Goal: Task Accomplishment & Management: Use online tool/utility

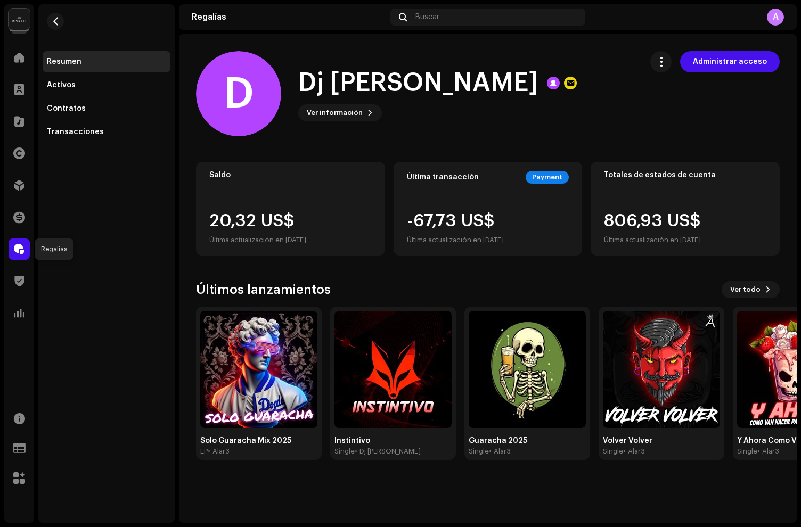
click at [22, 245] on span at bounding box center [19, 249] width 11 height 9
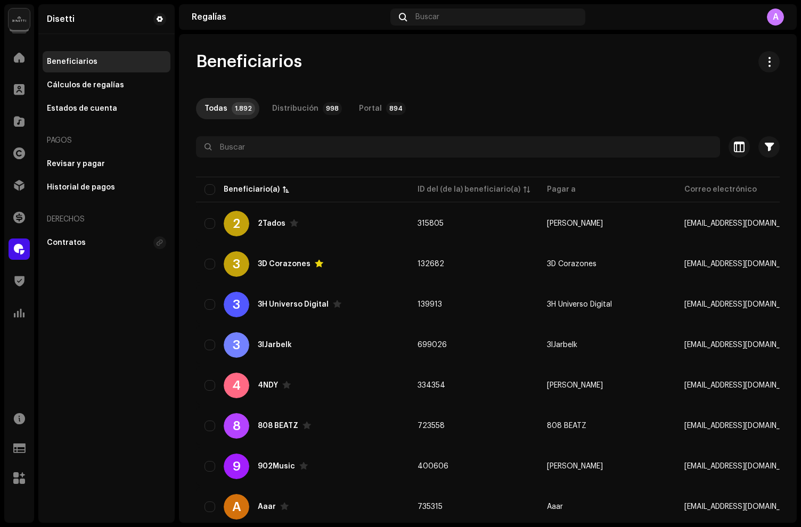
click at [29, 242] on div at bounding box center [19, 249] width 21 height 21
click at [20, 251] on span at bounding box center [19, 249] width 11 height 9
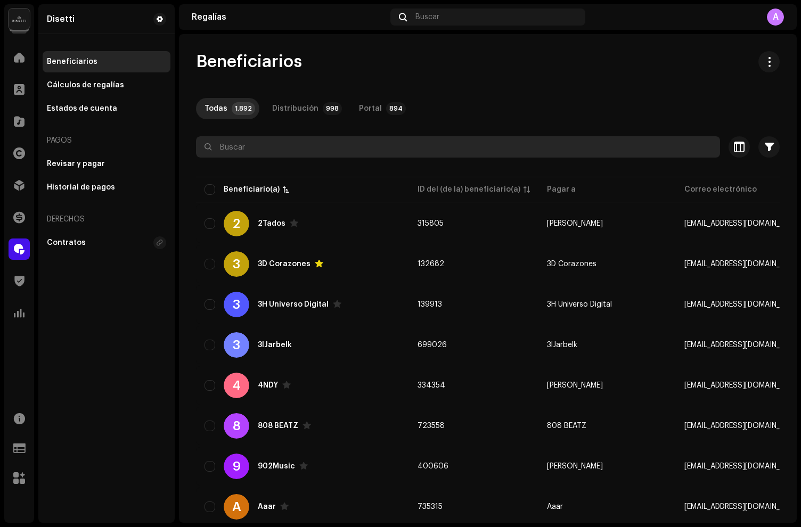
click at [256, 146] on input "text" at bounding box center [458, 146] width 524 height 21
paste input "[PERSON_NAME]"
type input "[PERSON_NAME]"
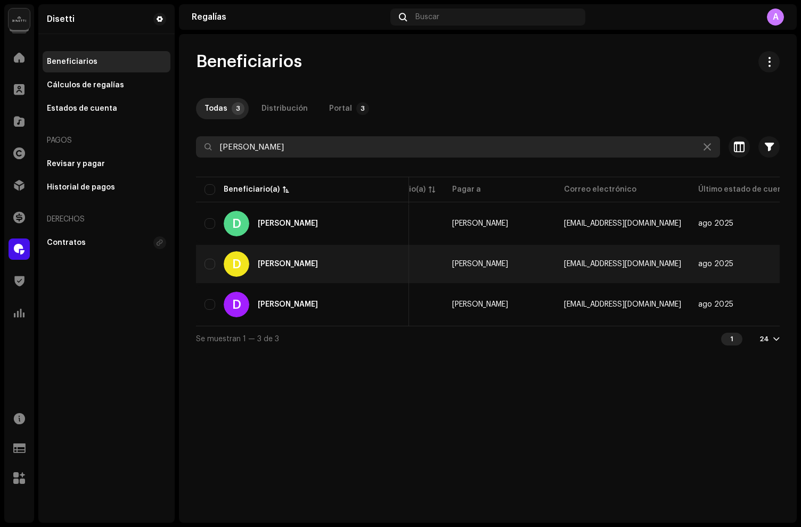
scroll to position [0, 279]
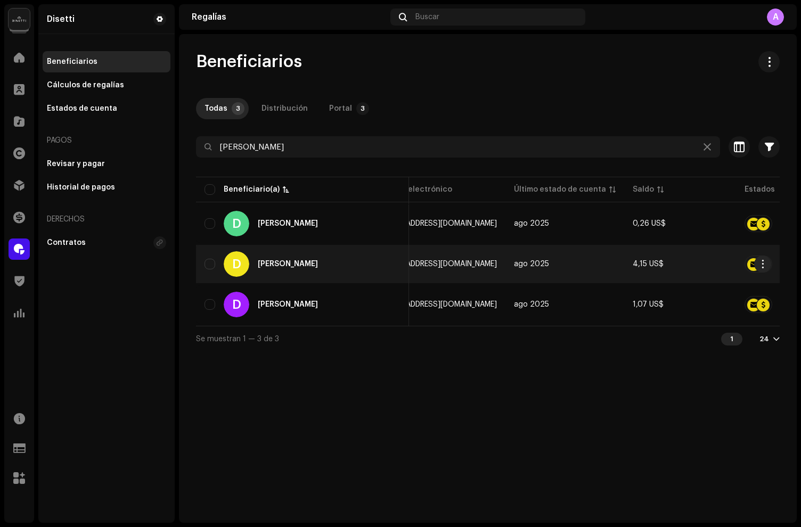
click at [334, 269] on div "D [PERSON_NAME]" at bounding box center [302, 264] width 196 height 26
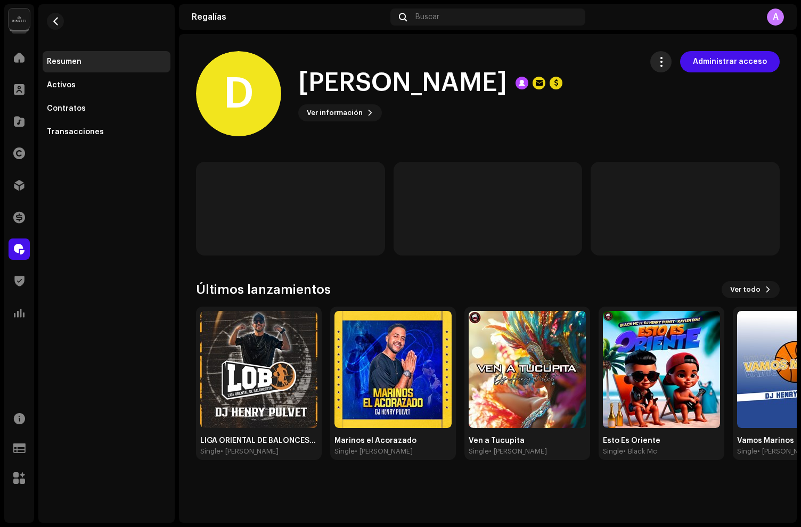
click at [663, 60] on span "button" at bounding box center [661, 62] width 10 height 9
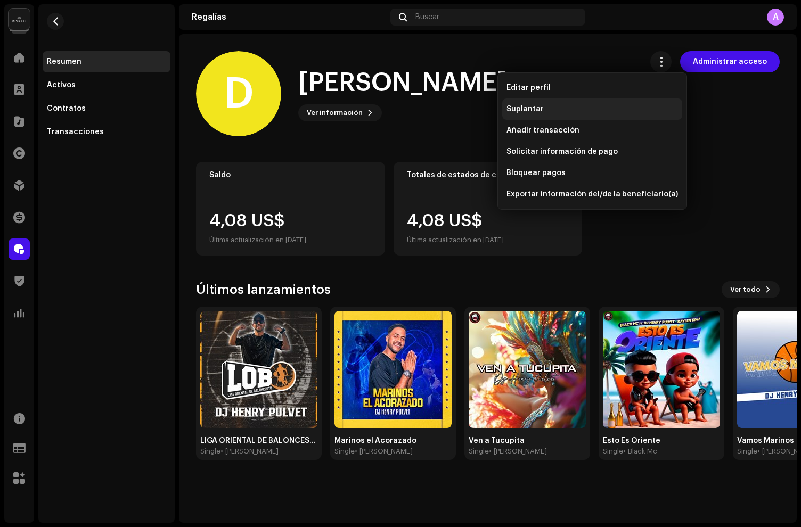
click at [540, 113] on div "Suplantar" at bounding box center [592, 108] width 180 height 21
